Goal: Information Seeking & Learning: Find specific page/section

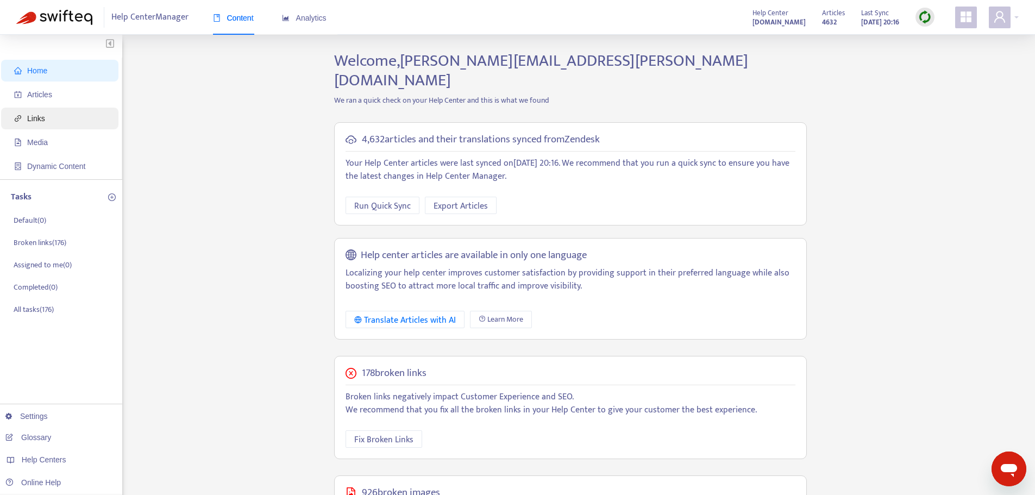
click at [77, 113] on span "Links" at bounding box center [62, 119] width 96 height 22
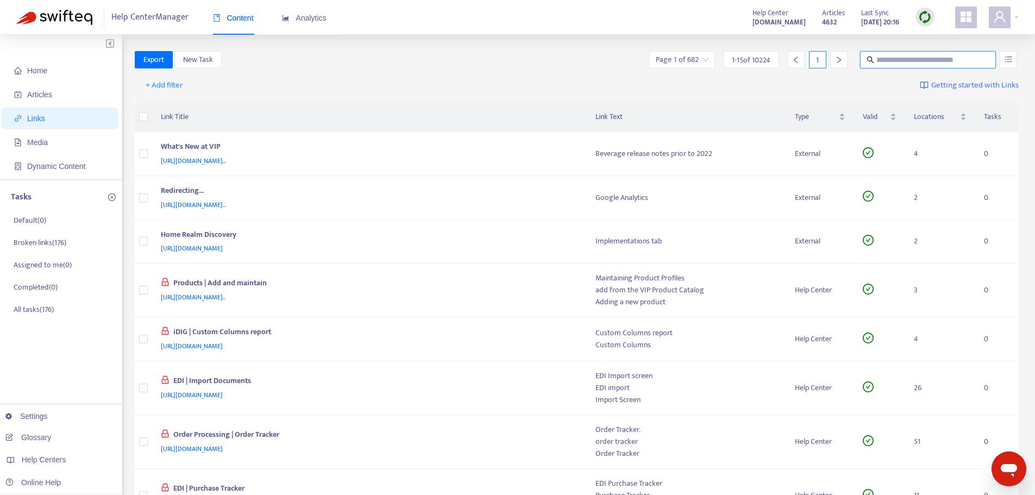
click at [892, 59] on input "text" at bounding box center [929, 60] width 104 height 12
click at [893, 59] on input "text" at bounding box center [929, 60] width 104 height 12
paste input "**********"
type input "**********"
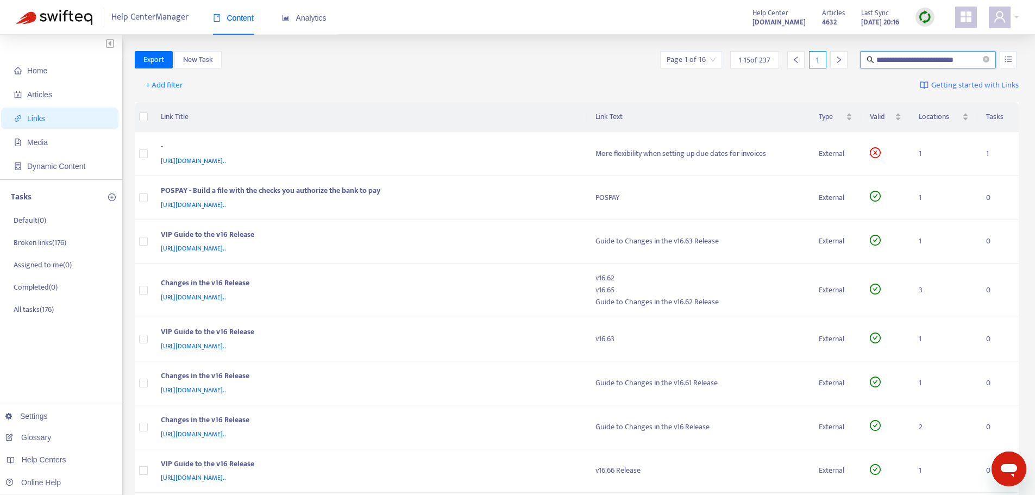
click at [784, 98] on div "+ Add filter Getting started with Links" at bounding box center [577, 88] width 885 height 30
click at [710, 60] on input "search" at bounding box center [691, 60] width 49 height 16
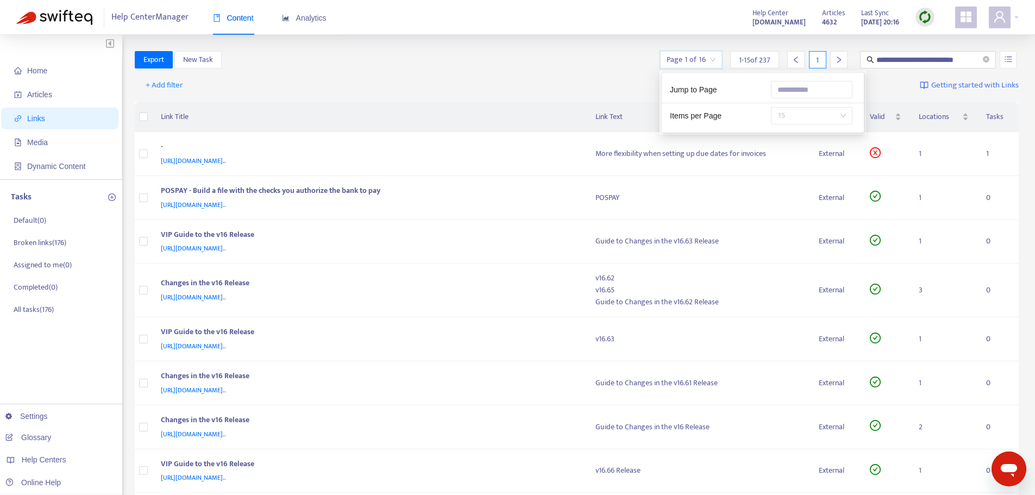
click at [826, 120] on span "15" at bounding box center [812, 116] width 68 height 16
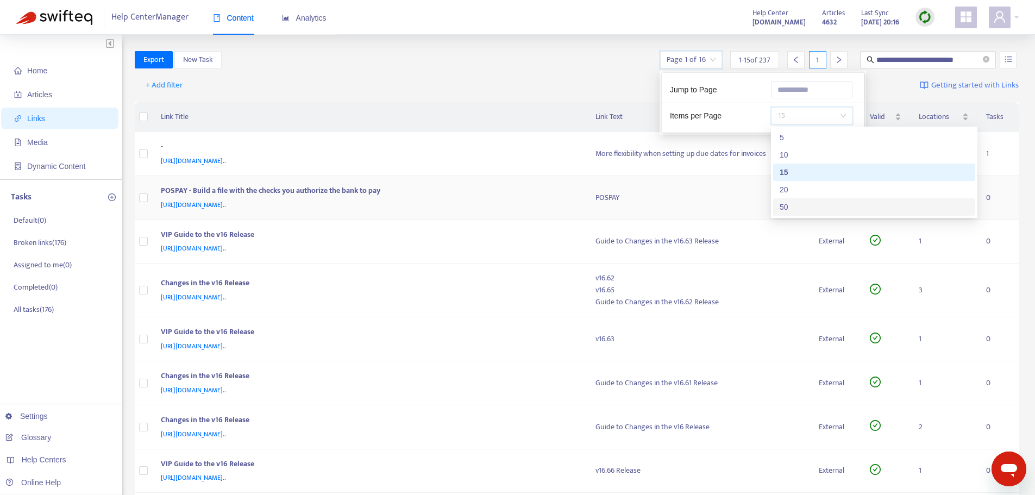
click at [815, 205] on div "50" at bounding box center [874, 207] width 189 height 12
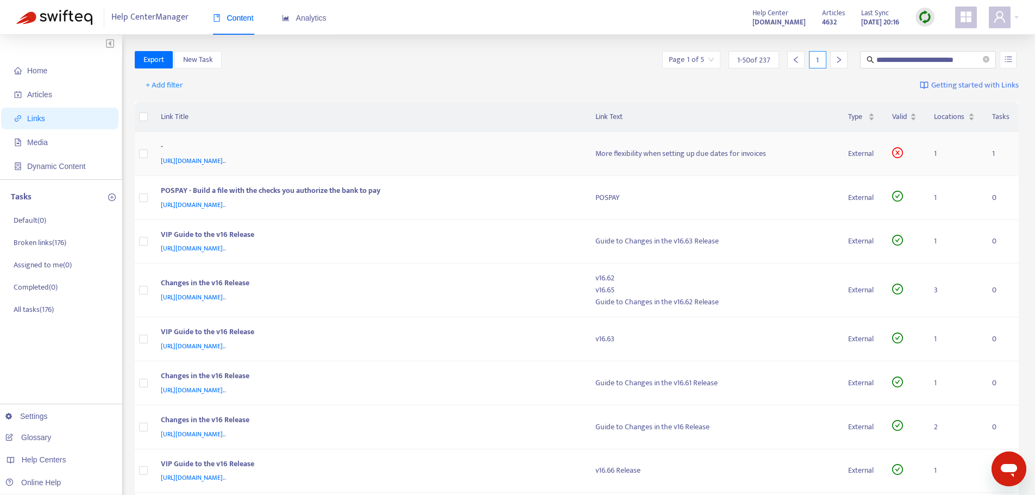
click at [493, 152] on div "-" at bounding box center [368, 148] width 414 height 14
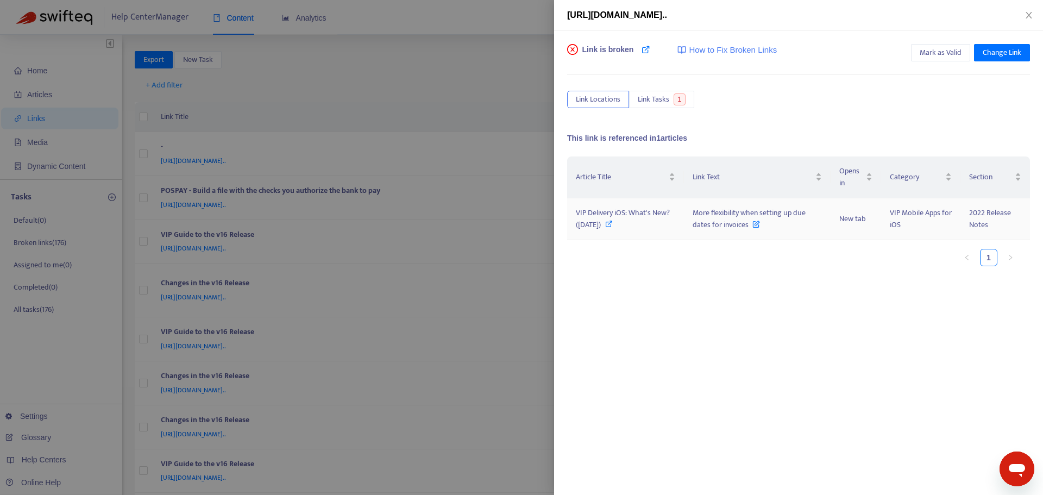
click at [613, 222] on icon at bounding box center [609, 224] width 8 height 8
click at [508, 92] on div at bounding box center [521, 247] width 1043 height 495
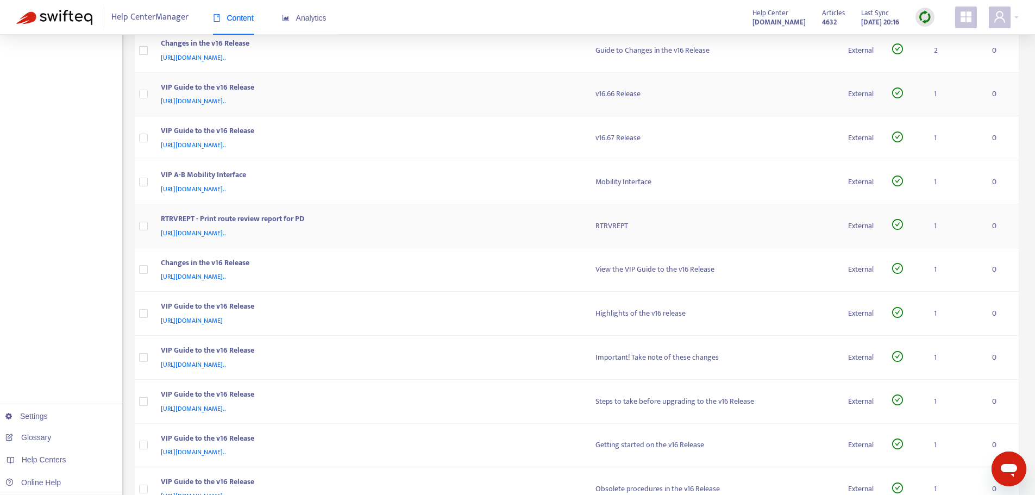
scroll to position [380, 0]
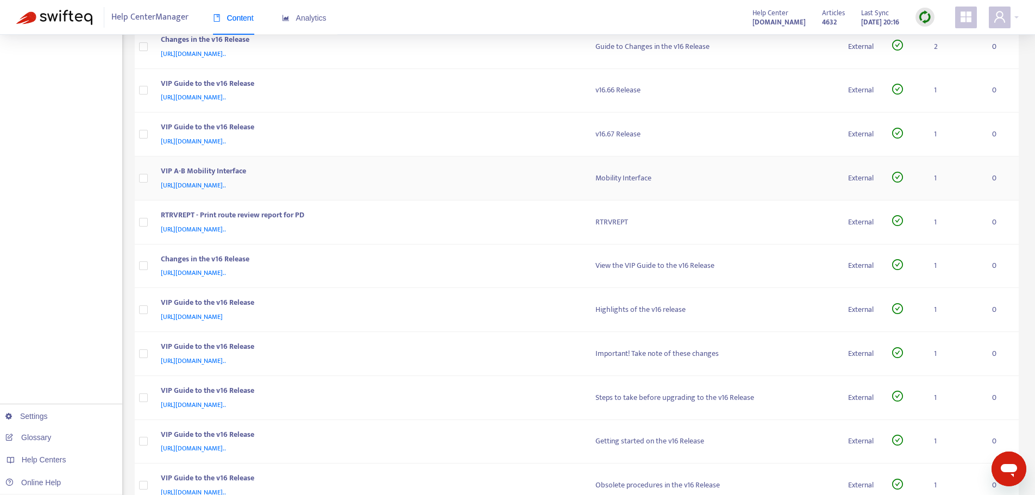
click at [493, 185] on div "[URL][DOMAIN_NAME].." at bounding box center [368, 185] width 414 height 12
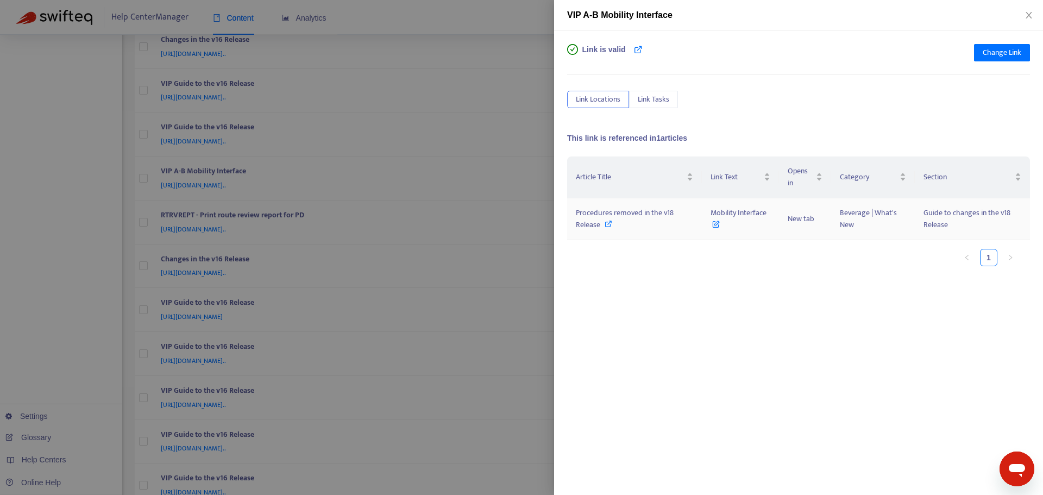
click at [608, 226] on icon at bounding box center [609, 224] width 8 height 8
click at [527, 232] on div at bounding box center [521, 247] width 1043 height 495
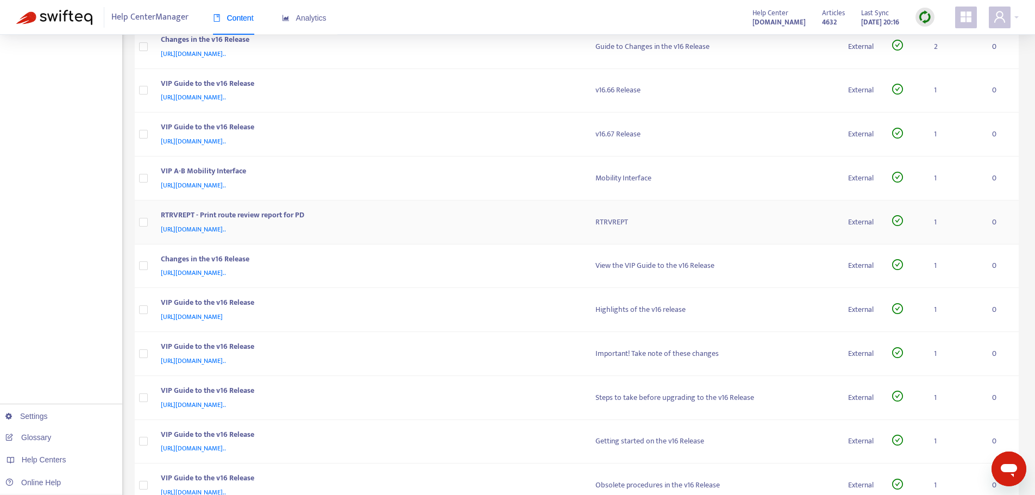
click at [441, 208] on td "RTRVREPT - Print route review report for PD [URL][DOMAIN_NAME].." at bounding box center [369, 223] width 435 height 44
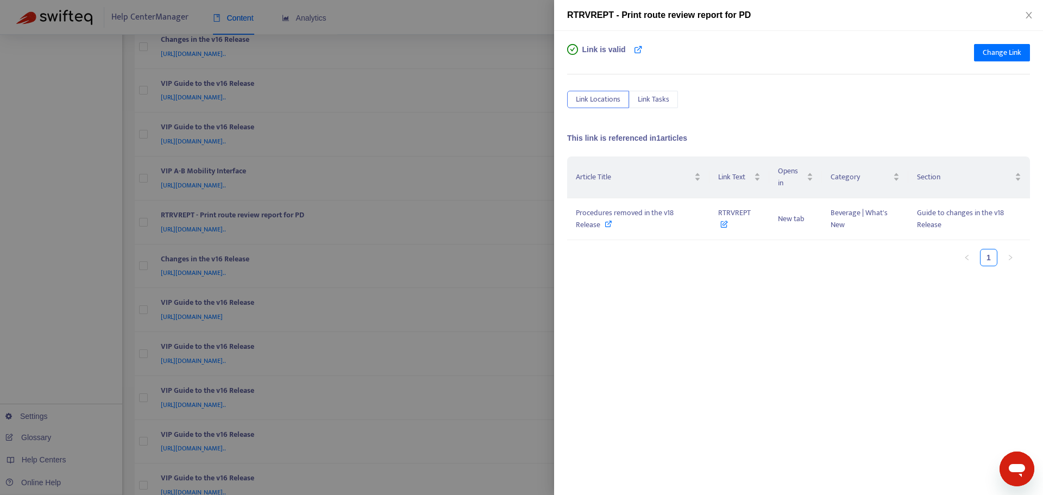
click at [531, 164] on div at bounding box center [521, 247] width 1043 height 495
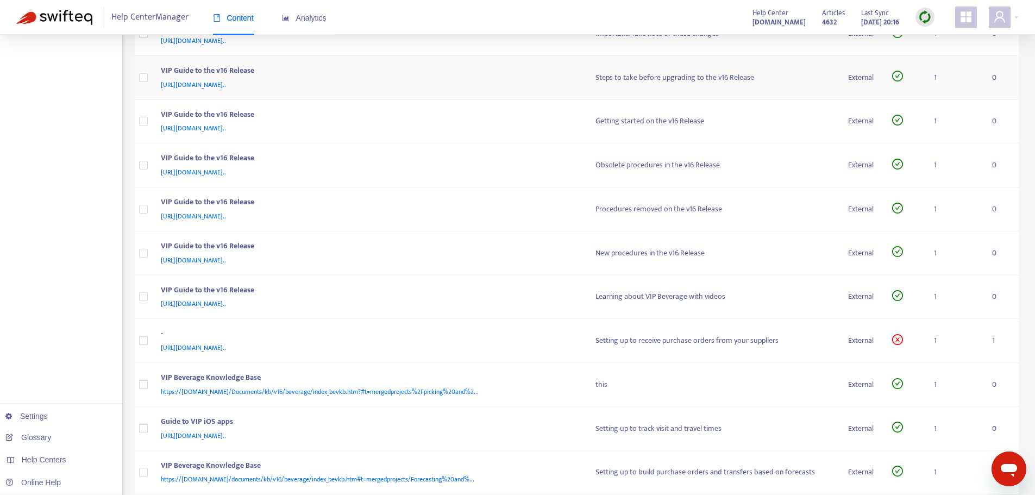
scroll to position [761, 0]
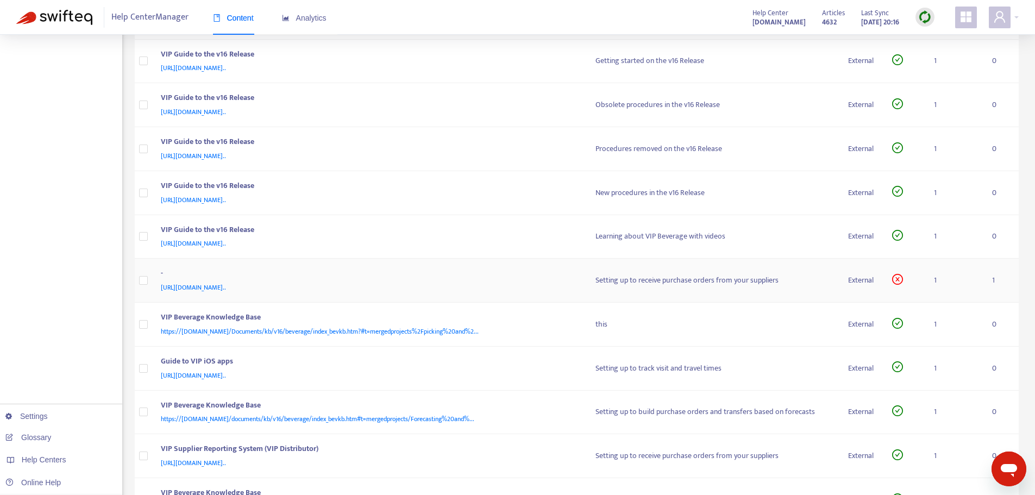
click at [539, 277] on div "-" at bounding box center [368, 274] width 414 height 14
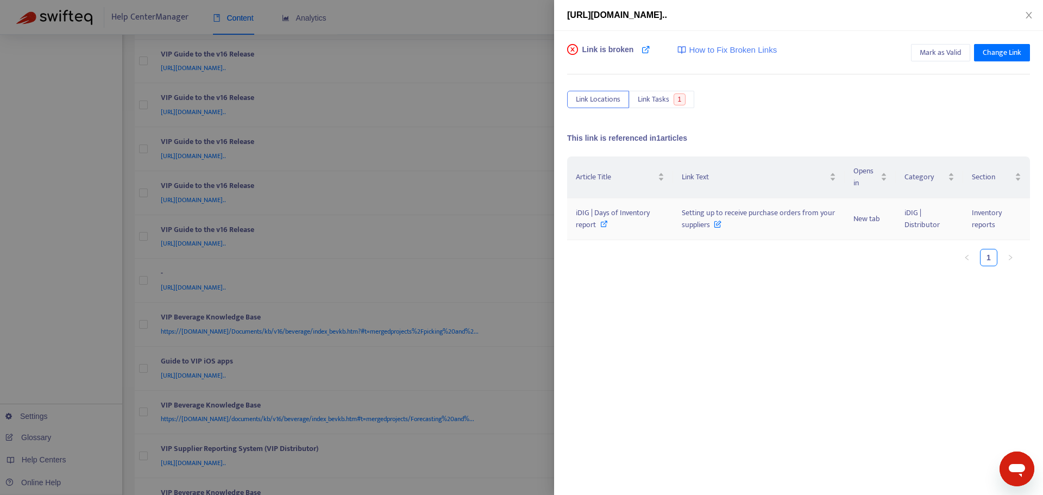
click at [604, 220] on span at bounding box center [605, 224] width 8 height 12
click at [541, 286] on div at bounding box center [521, 247] width 1043 height 495
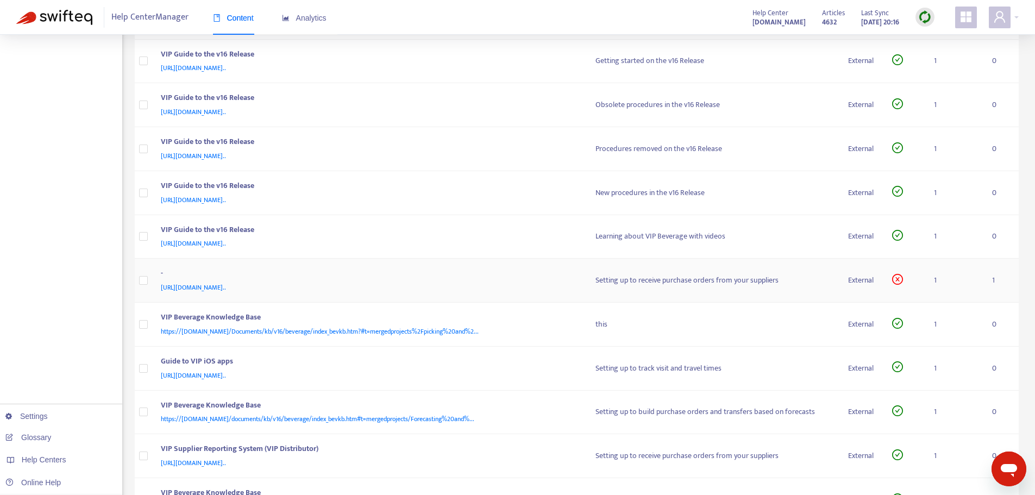
scroll to position [815, 0]
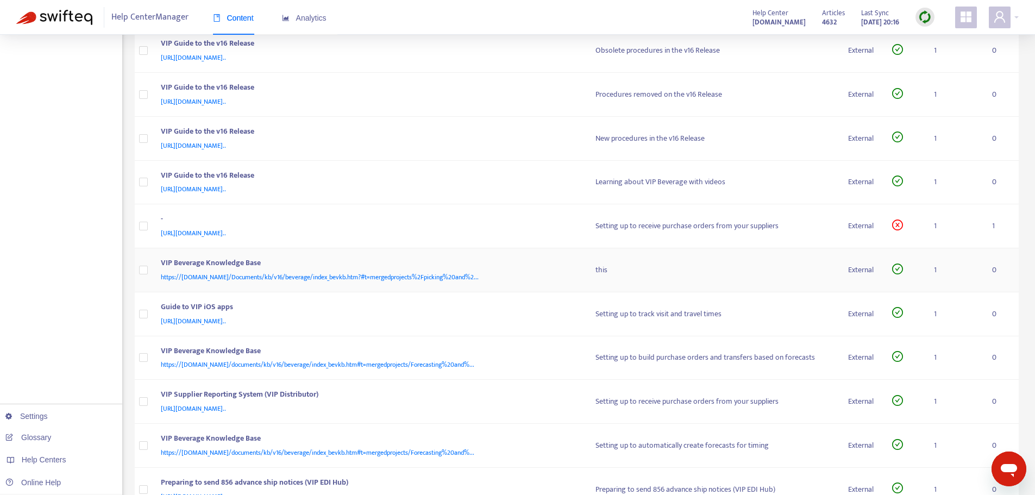
click at [535, 274] on div "https://[DOMAIN_NAME]/Documents/kb/v16/beverage/index_bevkb.htm?#t=mergedprojec…" at bounding box center [368, 277] width 414 height 12
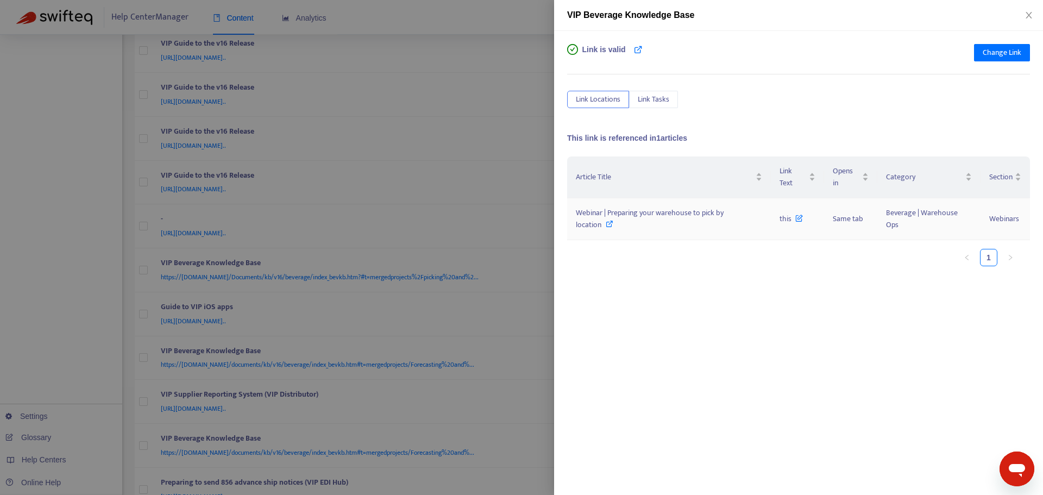
click at [607, 222] on icon at bounding box center [610, 224] width 8 height 8
click at [510, 295] on div at bounding box center [521, 247] width 1043 height 495
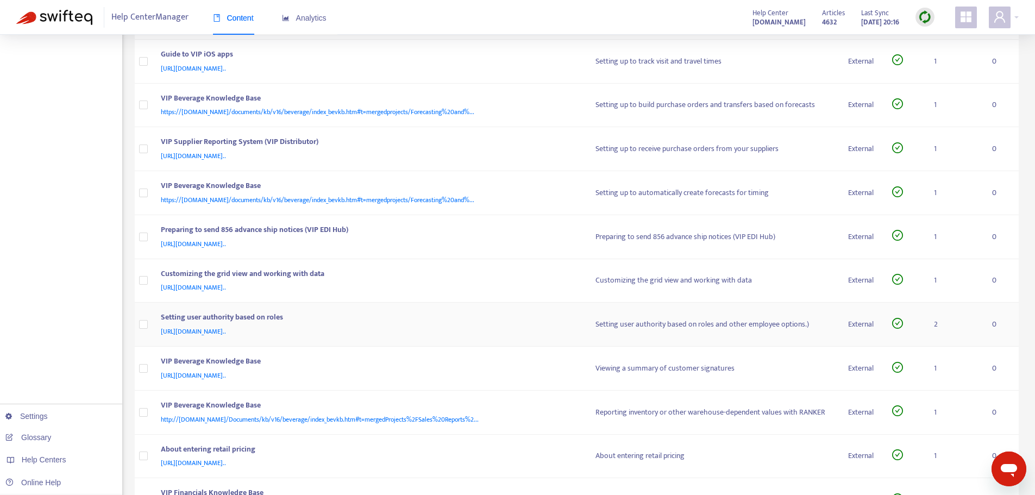
scroll to position [1087, 0]
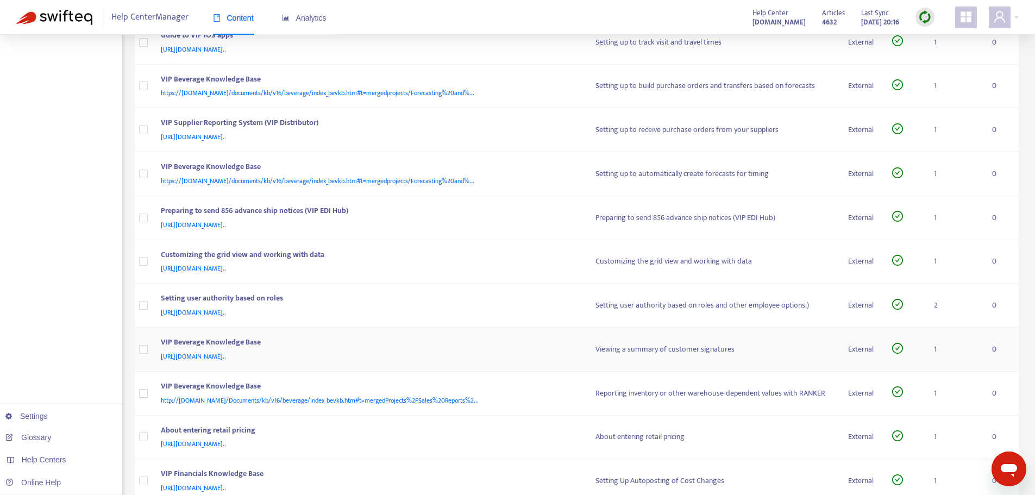
click at [226, 353] on span "[URL][DOMAIN_NAME].." at bounding box center [193, 356] width 65 height 11
click at [219, 340] on div "VIP Beverage Knowledge Base" at bounding box center [368, 343] width 414 height 14
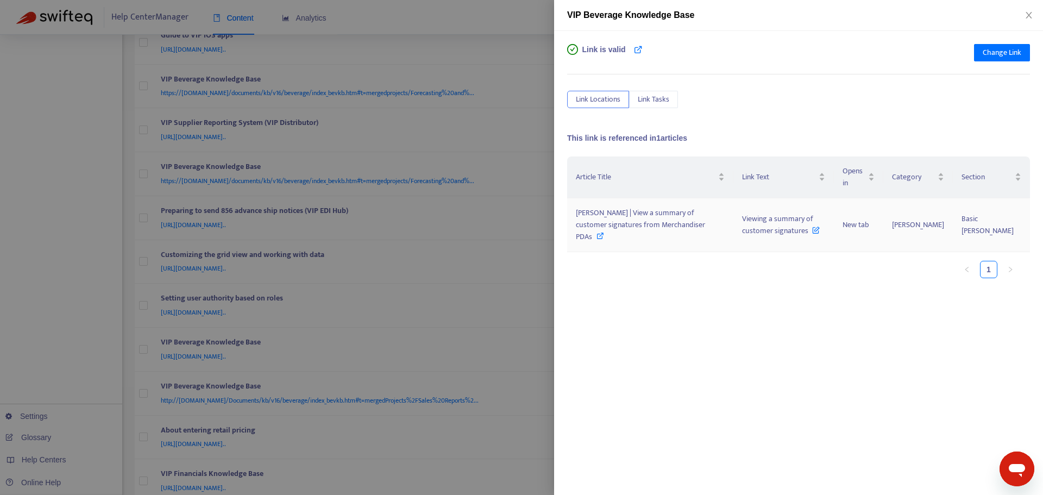
click at [615, 209] on span "[PERSON_NAME] | View a summary of customer signatures from Merchandiser PDAs" at bounding box center [640, 225] width 129 height 36
click at [538, 252] on div at bounding box center [521, 247] width 1043 height 495
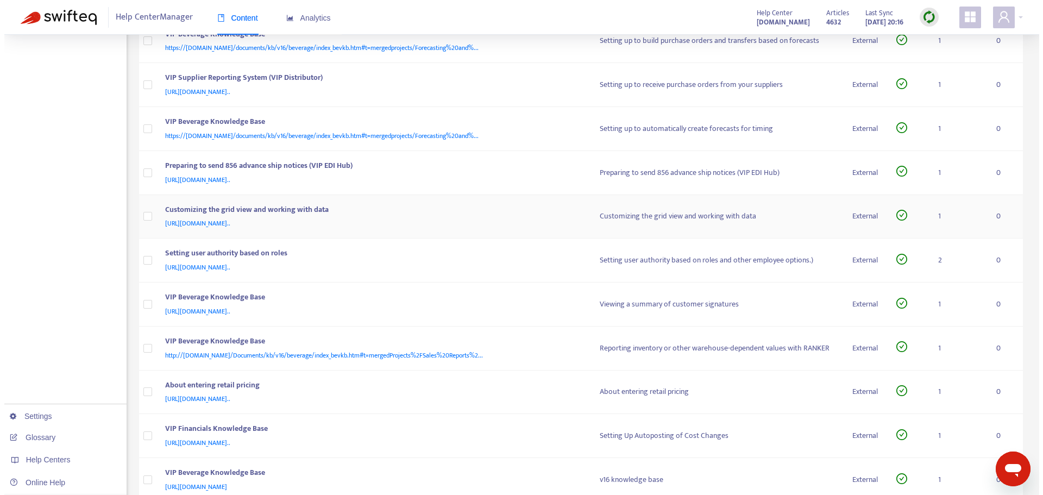
scroll to position [1196, 0]
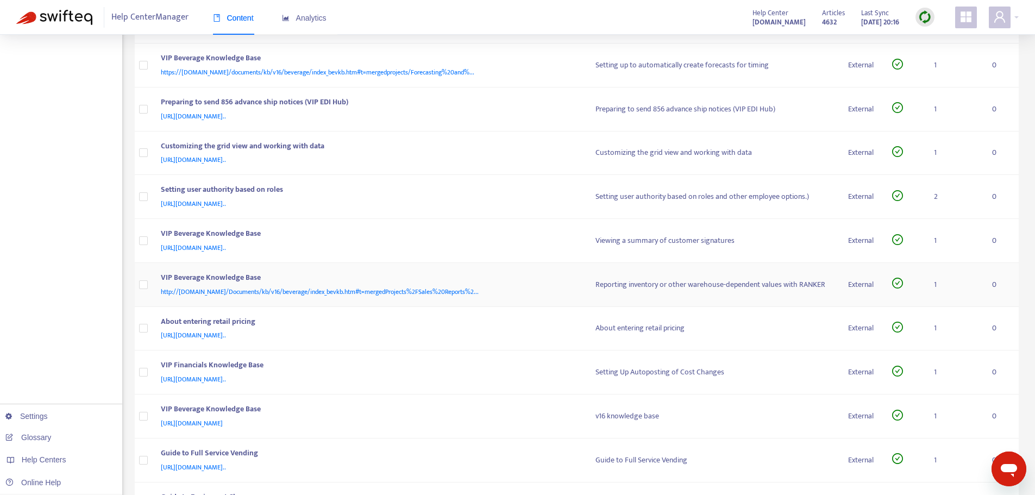
click at [520, 286] on div "http://[DOMAIN_NAME]/Documents/kb/v16/beverage/index_bevkb.htm#t=mergedProjects…" at bounding box center [368, 292] width 414 height 12
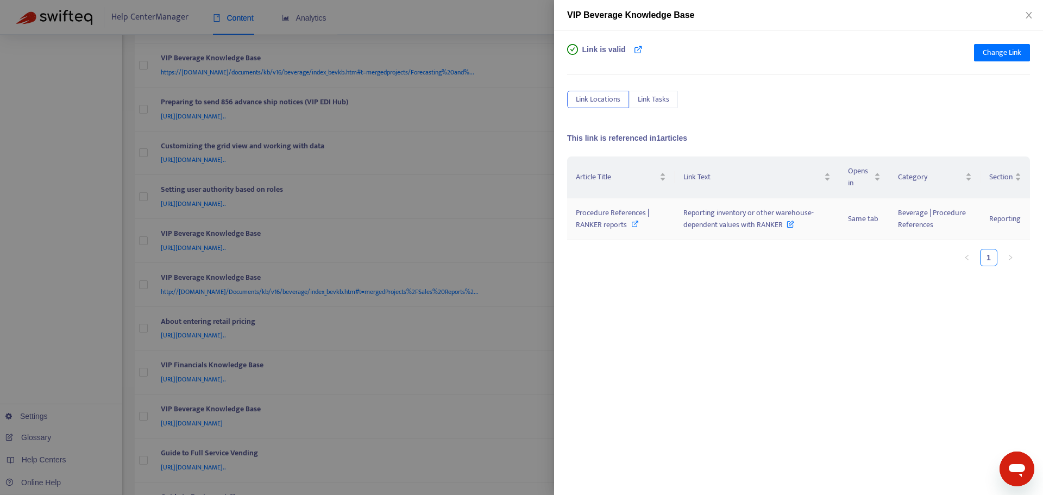
click at [634, 224] on icon at bounding box center [635, 224] width 8 height 8
